Goal: Information Seeking & Learning: Check status

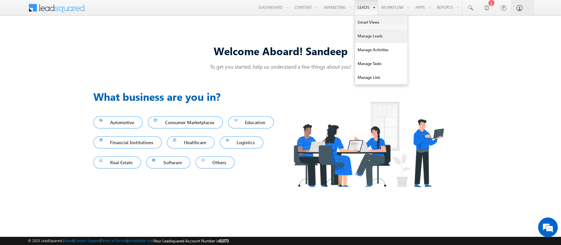
click at [361, 30] on link "Manage Leads" at bounding box center [381, 36] width 53 height 14
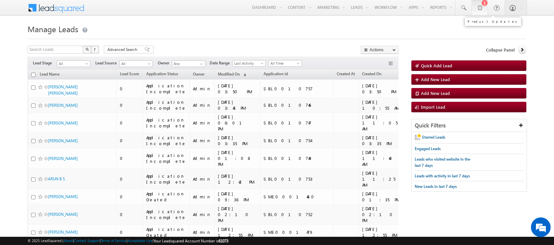
click at [471, 7] on link "1" at bounding box center [479, 7] width 16 height 15
click at [459, 8] on link at bounding box center [463, 7] width 16 height 15
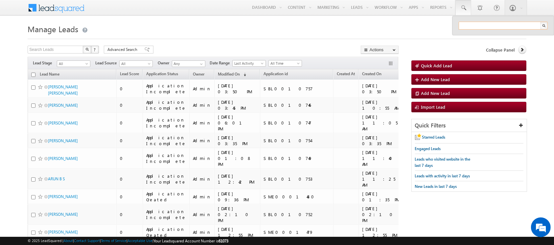
paste input "SBL0012287"
type input "SBL0012287"
click at [109, 51] on span "Advanced Search" at bounding box center [123, 50] width 32 height 6
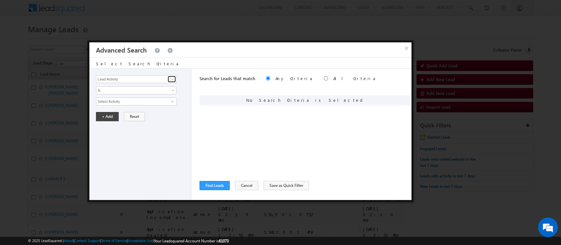
click at [172, 80] on span at bounding box center [172, 79] width 5 height 5
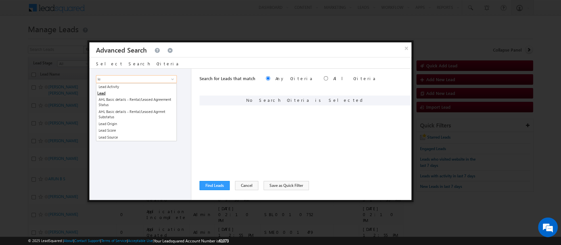
type input "l"
type input "s"
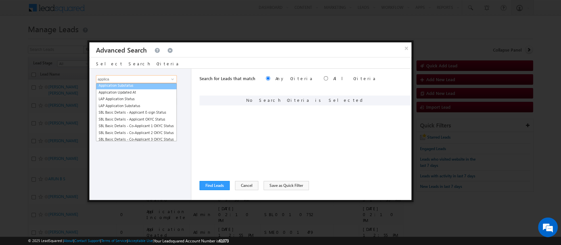
scroll to position [0, 0]
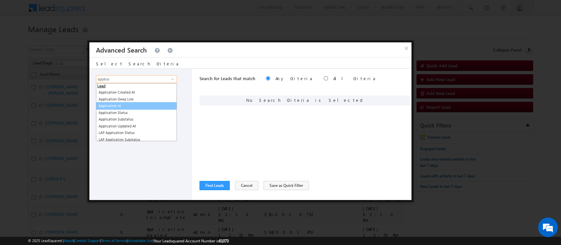
click at [140, 103] on link "Application id" at bounding box center [136, 106] width 81 height 8
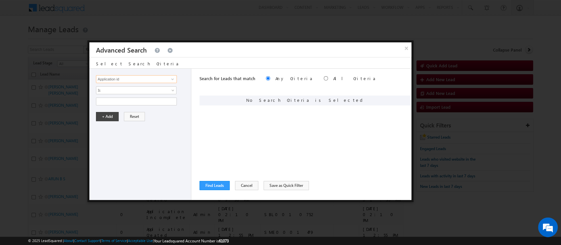
type input "Application id"
click at [140, 103] on input "text" at bounding box center [136, 102] width 81 height 8
paste input "SBL0012287"
type input "SBL0012287"
click at [107, 115] on button "+ Add" at bounding box center [107, 116] width 23 height 9
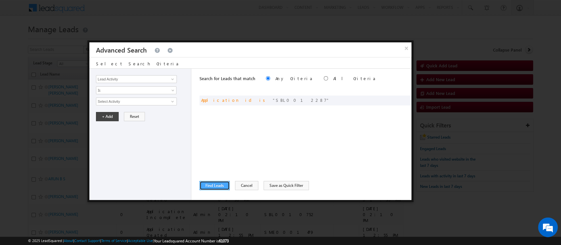
click at [223, 185] on button "Find Leads" at bounding box center [214, 185] width 30 height 9
